Goal: Task Accomplishment & Management: Manage account settings

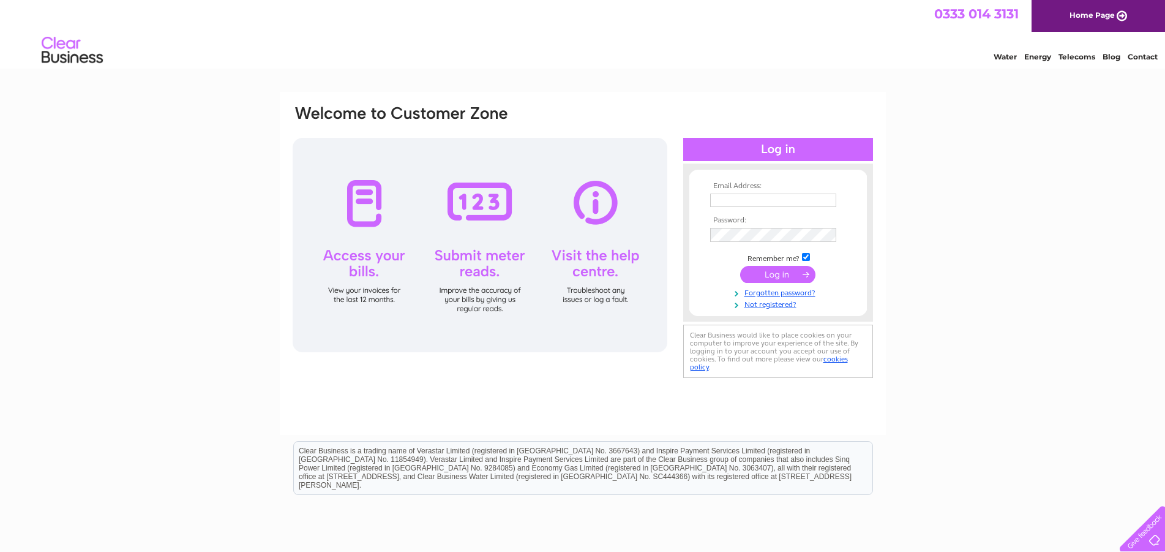
type input "[EMAIL_ADDRESS][DOMAIN_NAME]"
click at [764, 280] on input "submit" at bounding box center [777, 274] width 75 height 17
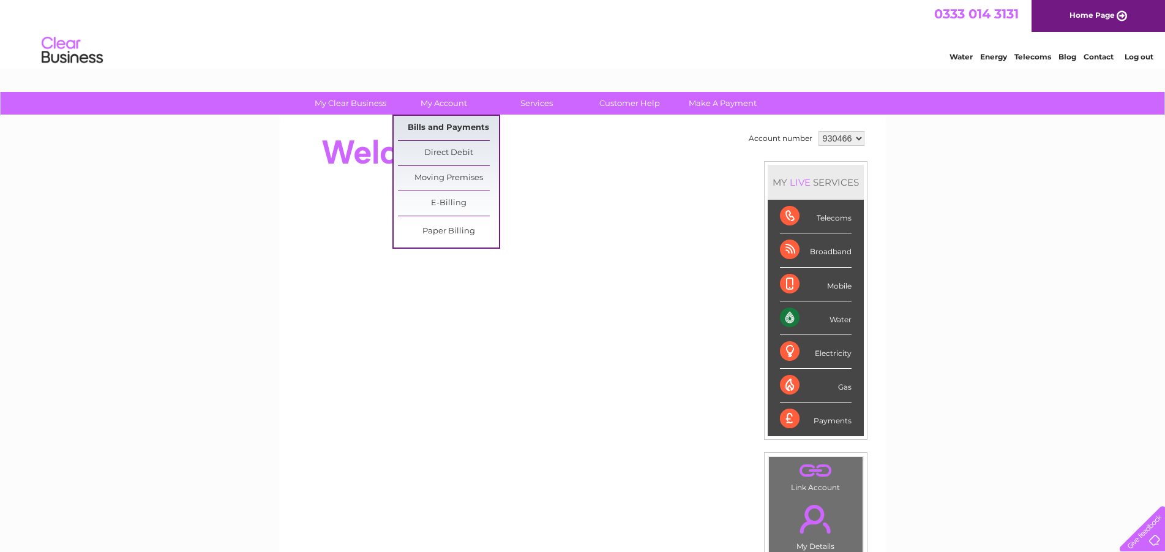
click at [454, 121] on link "Bills and Payments" at bounding box center [448, 128] width 101 height 24
click at [454, 126] on link "Bills and Payments" at bounding box center [448, 128] width 101 height 24
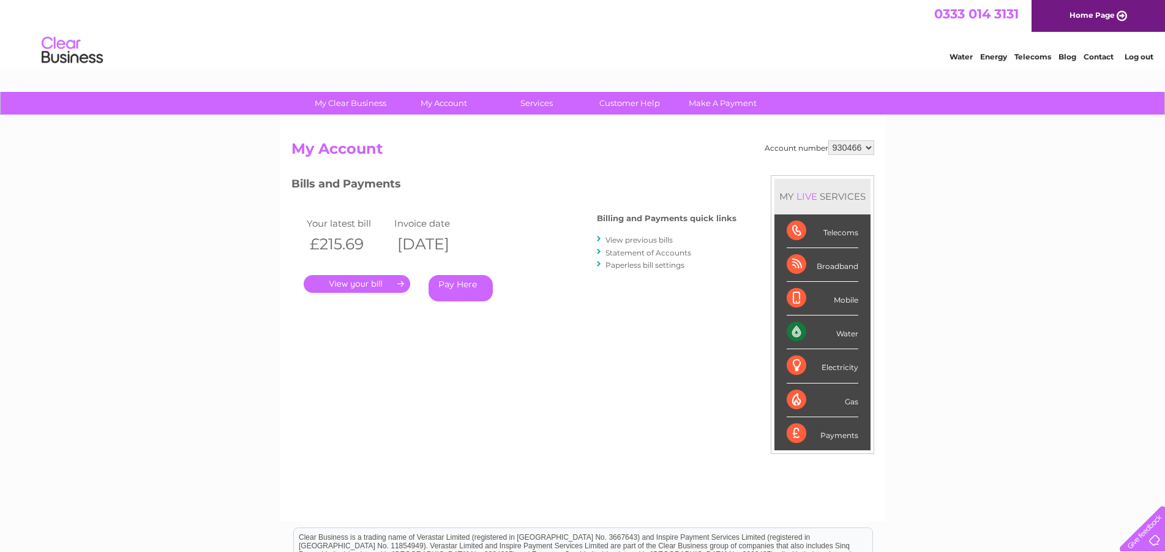
click at [385, 282] on link "." at bounding box center [357, 284] width 107 height 18
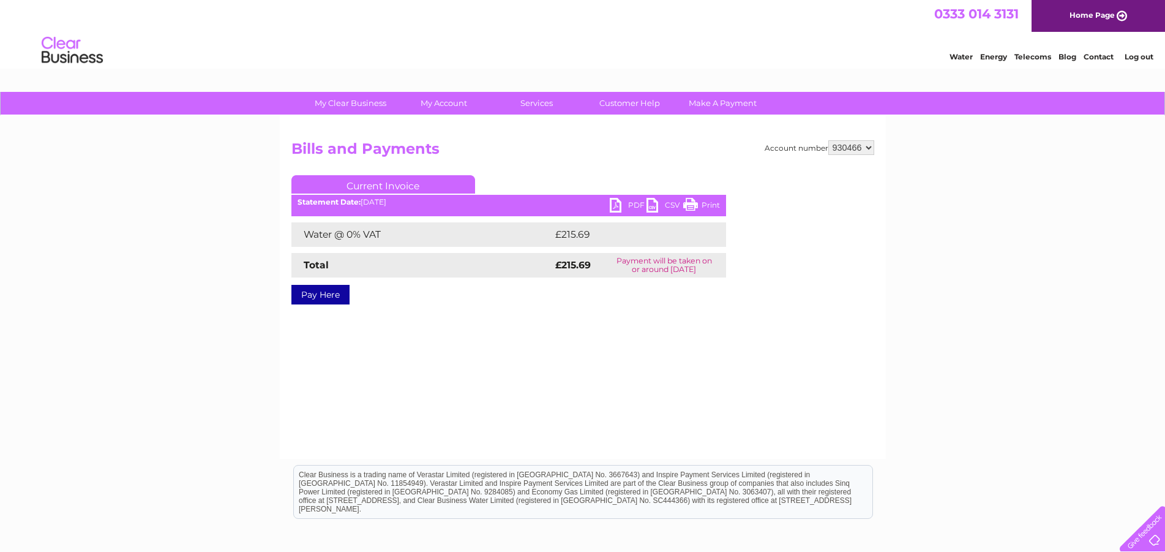
click at [628, 208] on link "PDF" at bounding box center [628, 207] width 37 height 18
